Goal: Task Accomplishment & Management: Manage account settings

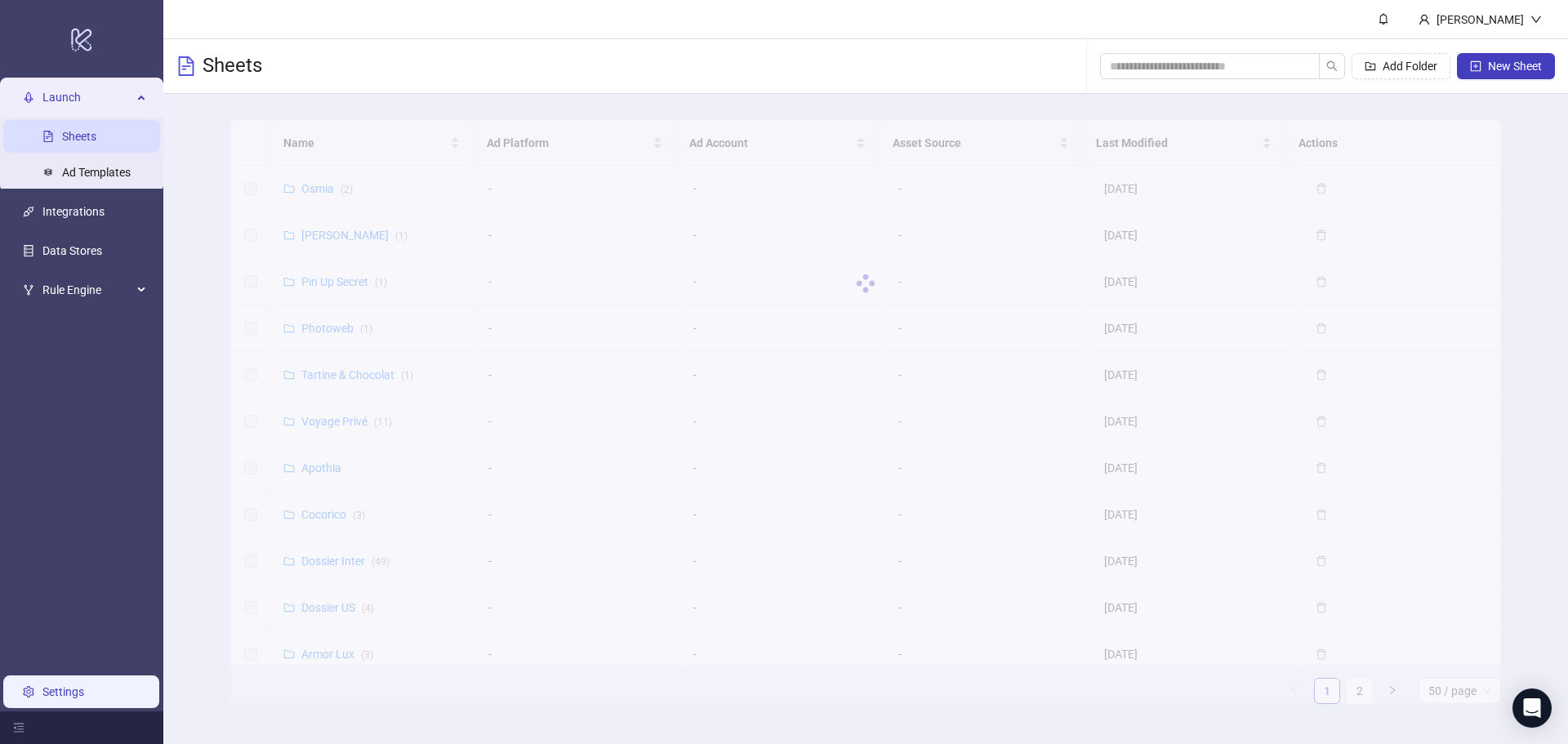
click at [64, 689] on link "Settings" at bounding box center [63, 692] width 41 height 13
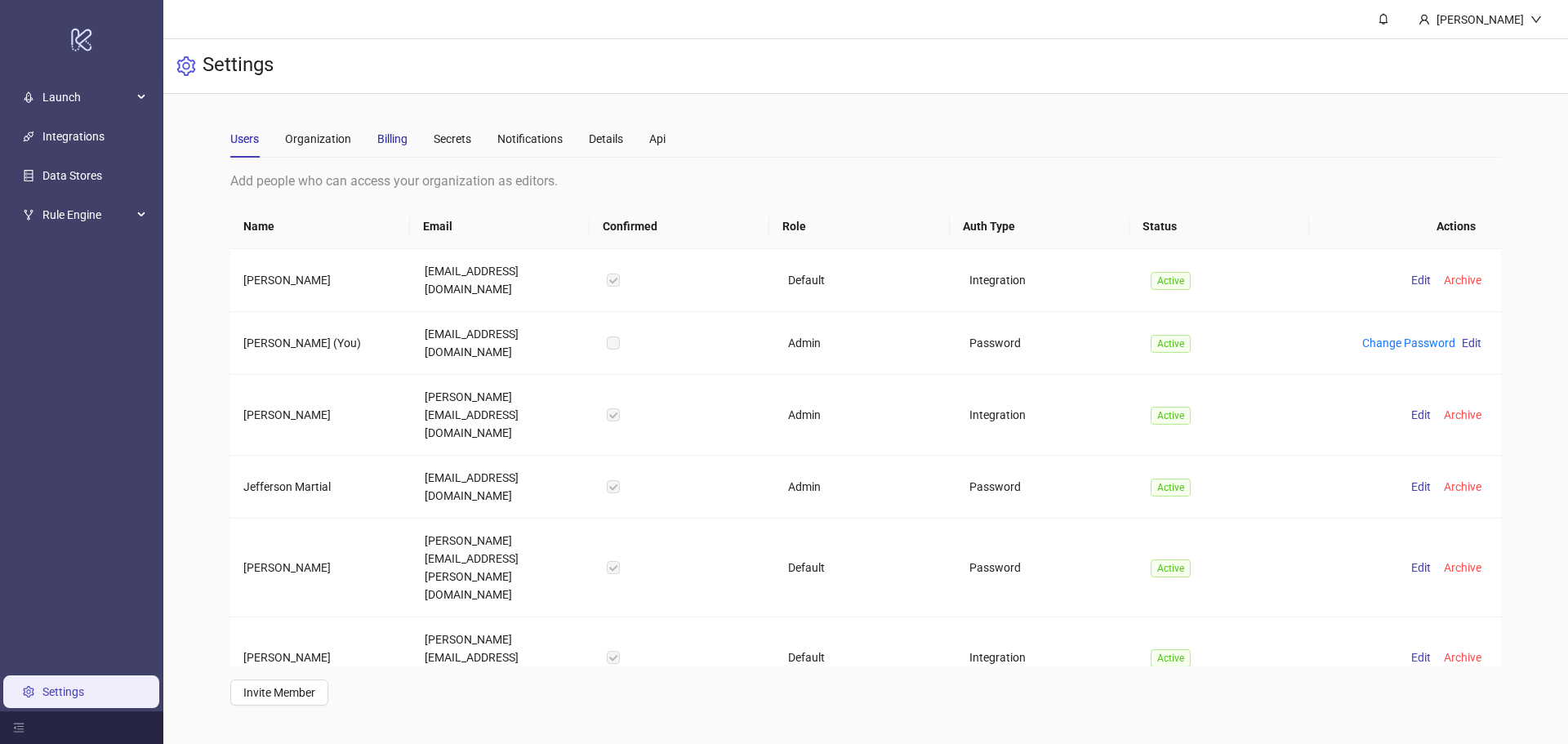
click at [377, 135] on div "Billing" at bounding box center [392, 139] width 30 height 18
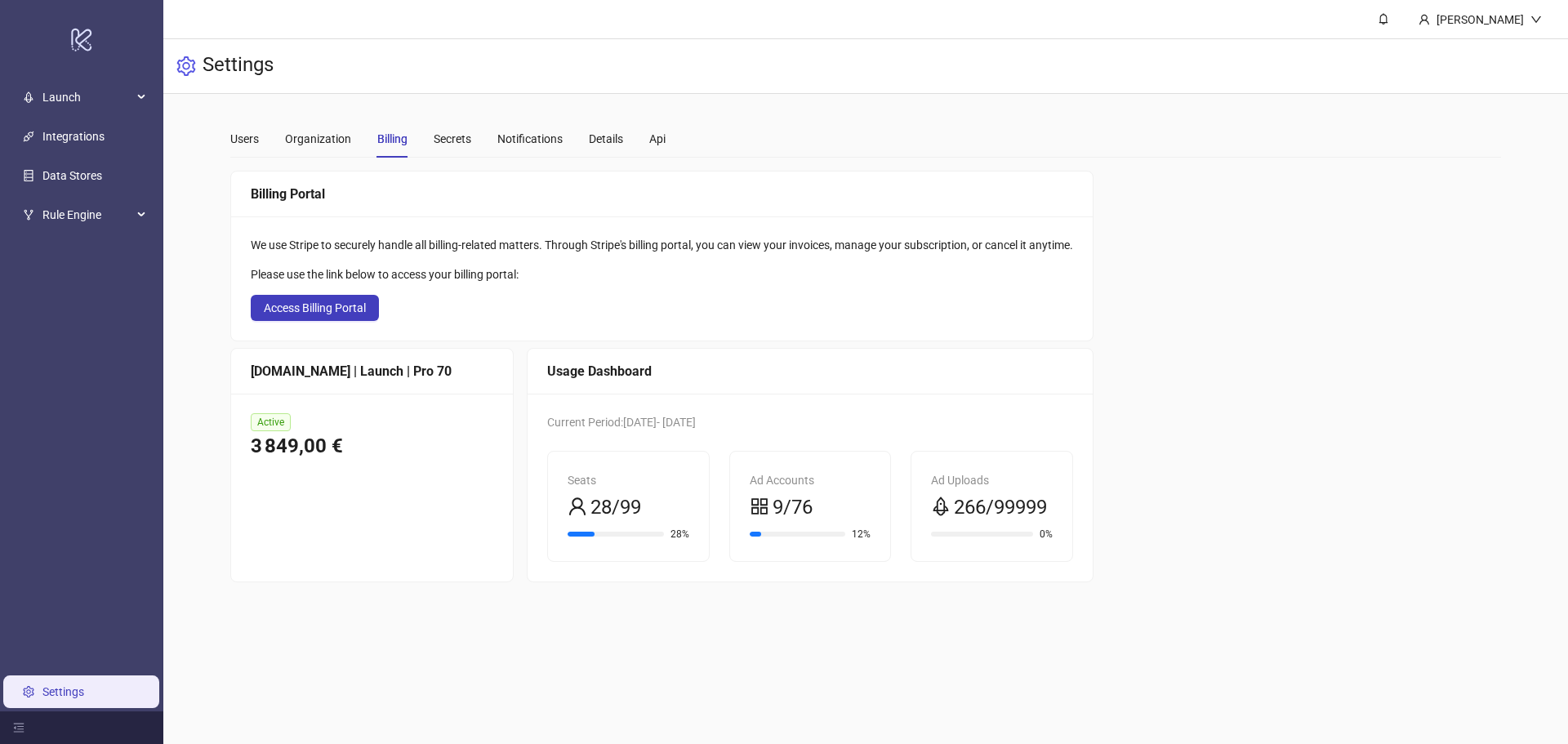
click at [1180, 405] on div "Billing Portal We use Stripe to securely handle all billing-related matters. Th…" at bounding box center [866, 376] width 1271 height 412
click at [344, 310] on span "Access Billing Portal" at bounding box center [315, 308] width 102 height 13
